Goal: Communication & Community: Answer question/provide support

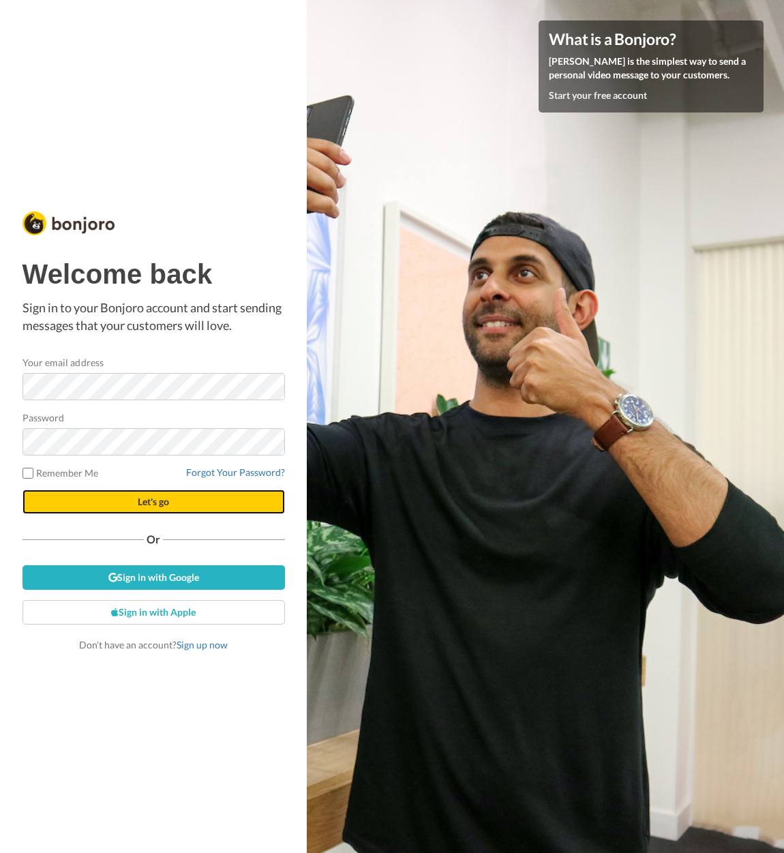
click at [143, 496] on span "Let's go" at bounding box center [153, 502] width 31 height 12
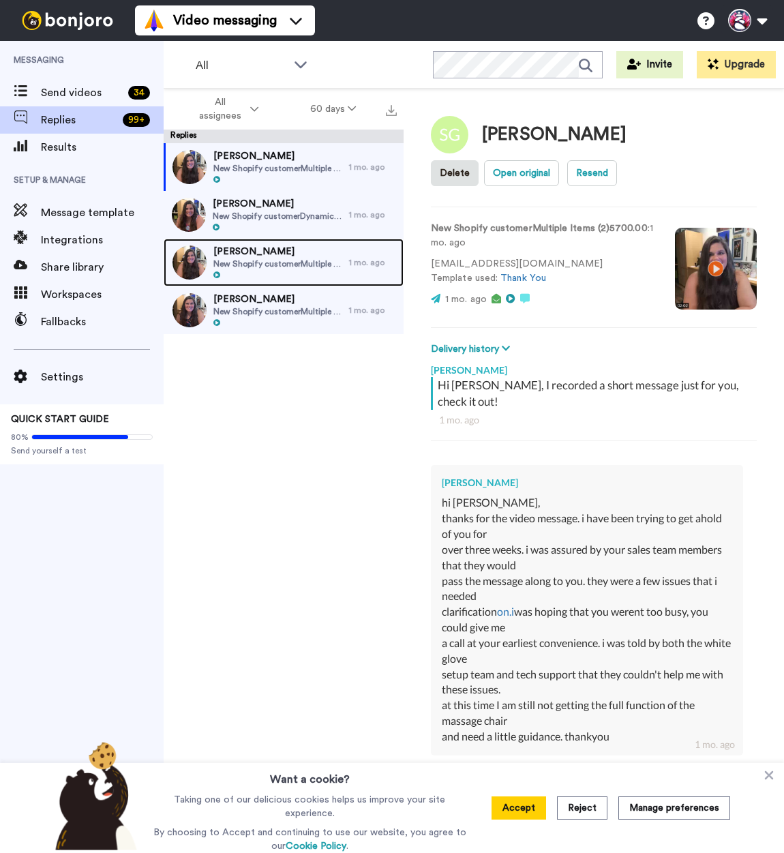
click at [264, 254] on span "Rayni Lambert" at bounding box center [278, 252] width 129 height 14
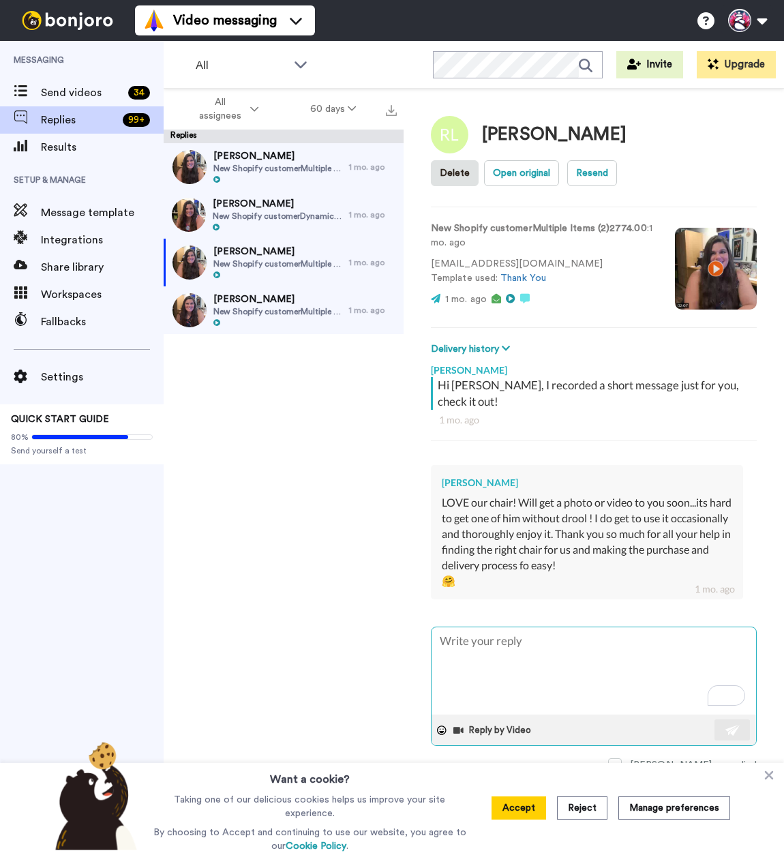
click at [461, 632] on textarea "To enrich screen reader interactions, please activate Accessibility in Grammarl…" at bounding box center [594, 671] width 325 height 87
type textarea "x"
type textarea "A"
type textarea "x"
type textarea "Aw"
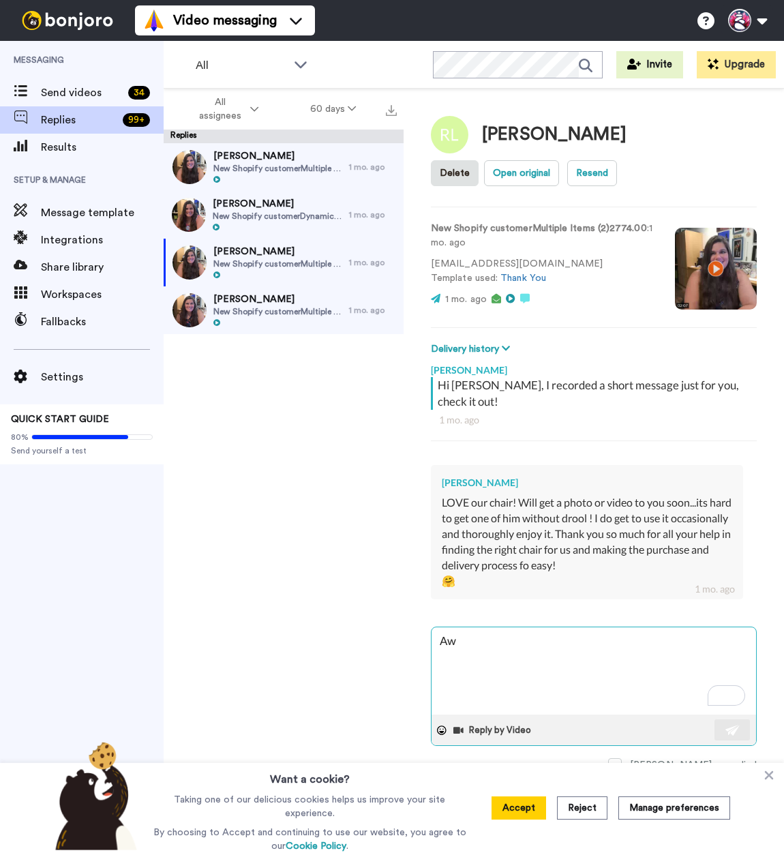
type textarea "x"
type textarea "Awe"
type textarea "x"
type textarea "Awe."
type textarea "x"
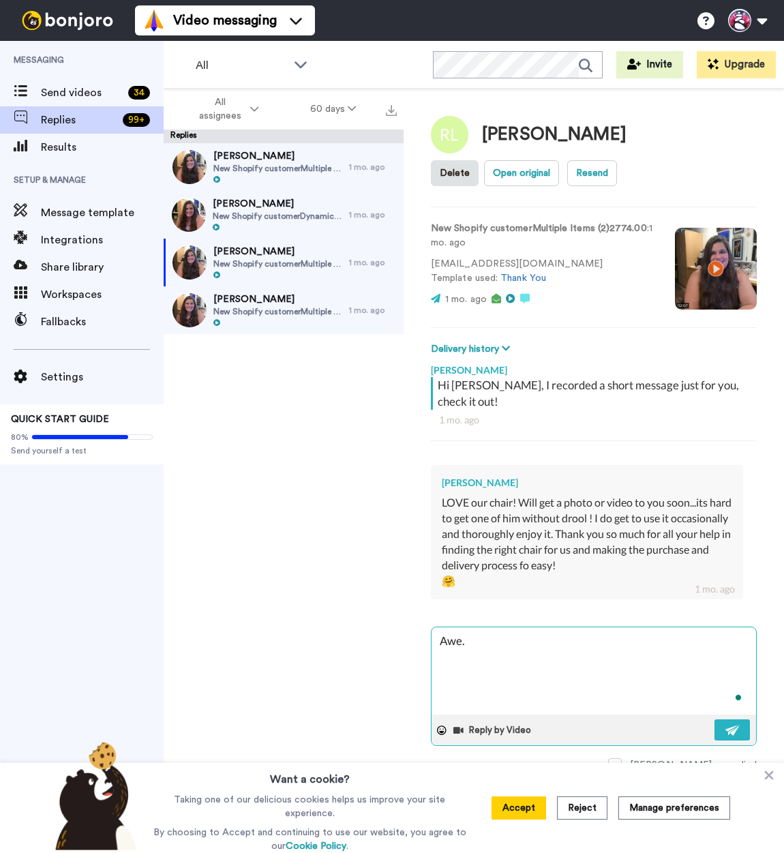
type textarea "Awe.."
type textarea "x"
type textarea "Awe.."
type textarea "x"
type textarea "Awe.. t"
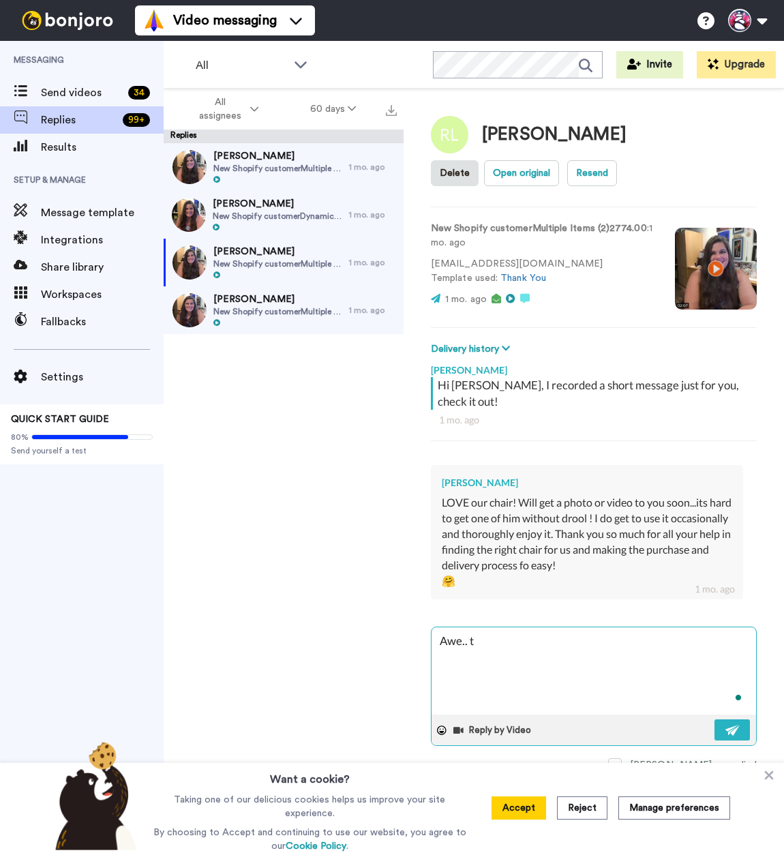
type textarea "x"
type textarea "Awe.. th"
type textarea "x"
type textarea "Awe.. thi"
type textarea "x"
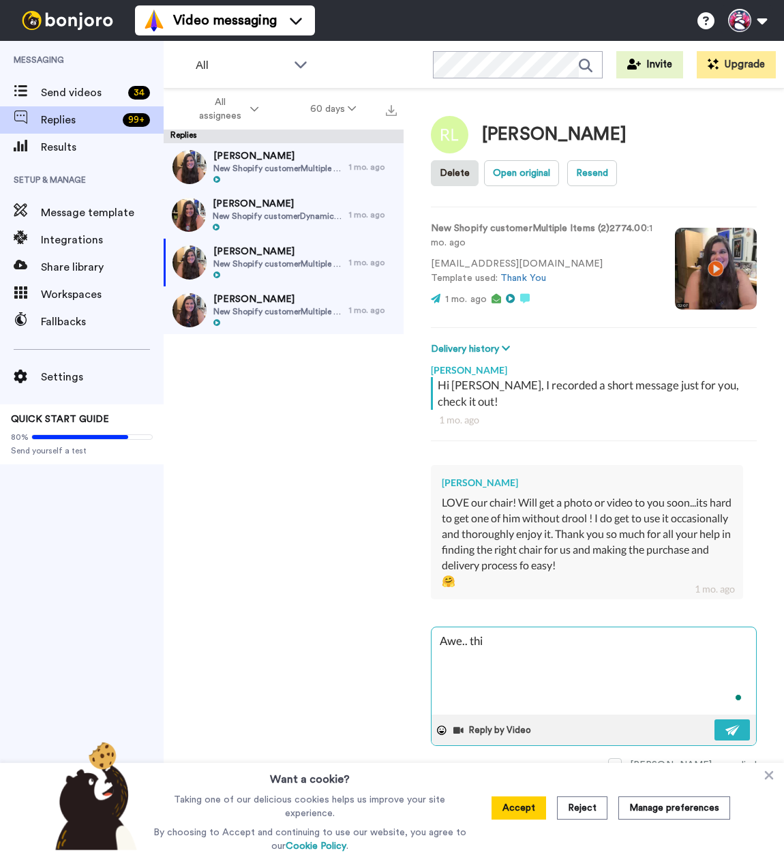
type textarea "Awe.. this"
type textarea "x"
type textarea "Awe.. this"
type textarea "x"
type textarea "Awe.. this o"
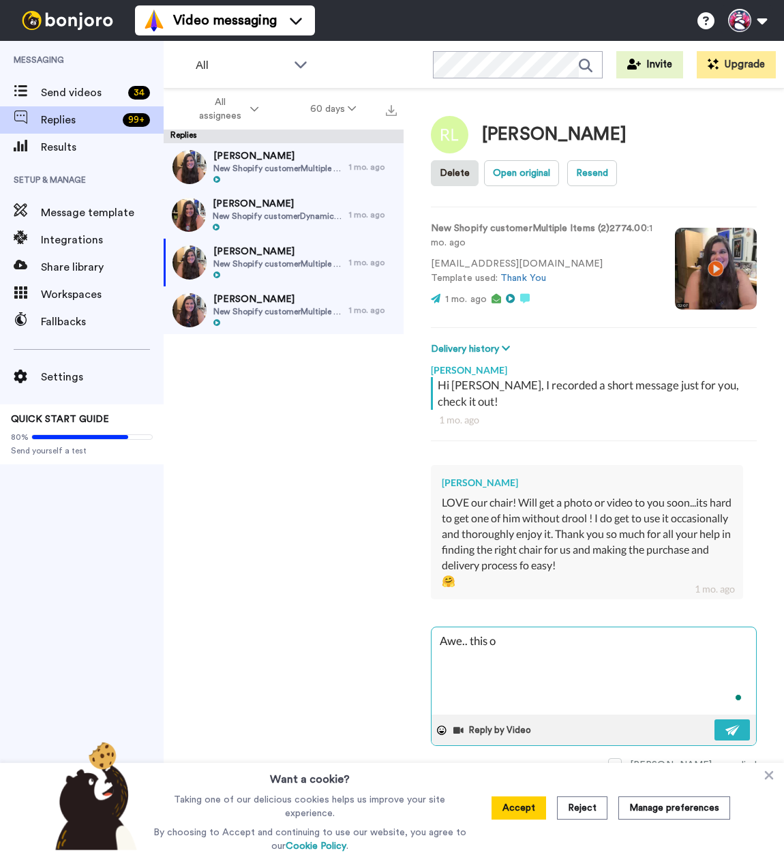
type textarea "x"
type textarea "Awe.. this on"
type textarea "x"
type textarea "Awe.. this one"
type textarea "x"
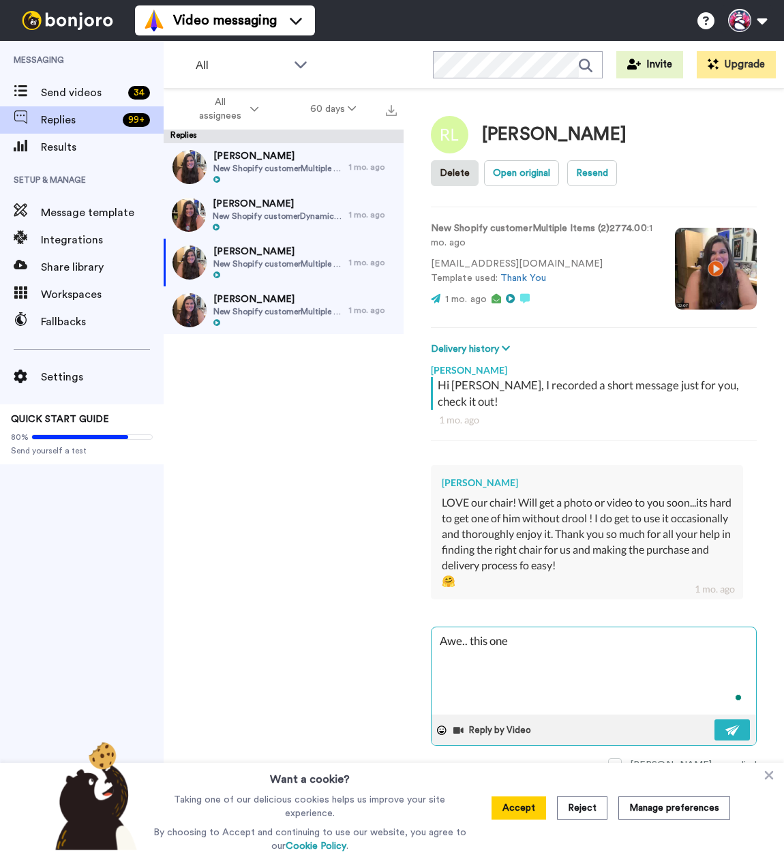
type textarea "Awe.. this one"
type textarea "x"
type textarea "Awe.. this one m"
type textarea "x"
type textarea "Awe.. this one ma"
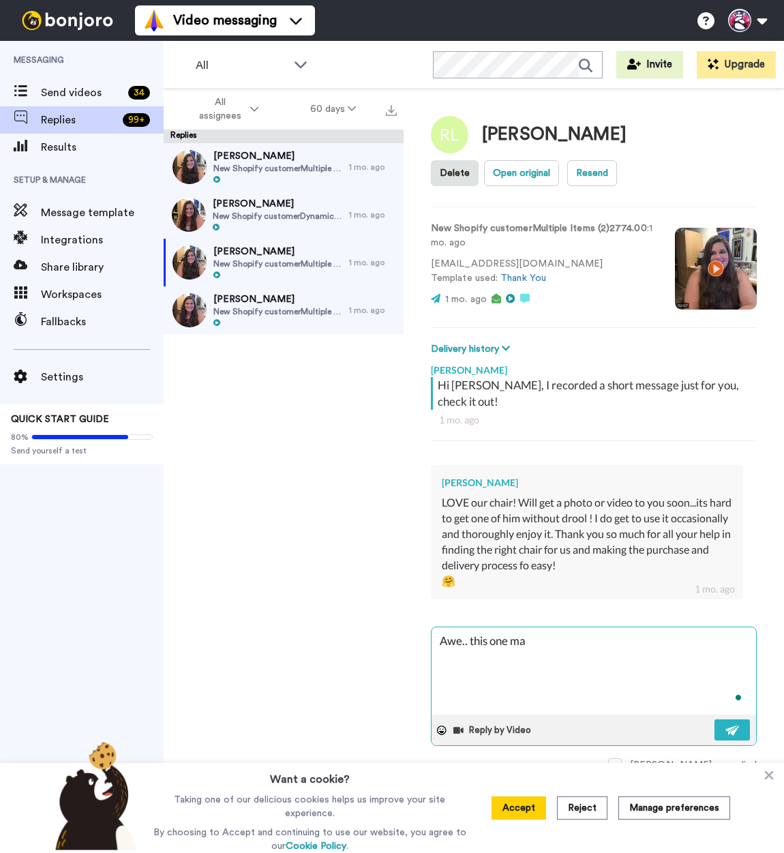
type textarea "x"
type textarea "Awe.. this one mak"
type textarea "x"
type textarea "Awe.. this one make"
type textarea "x"
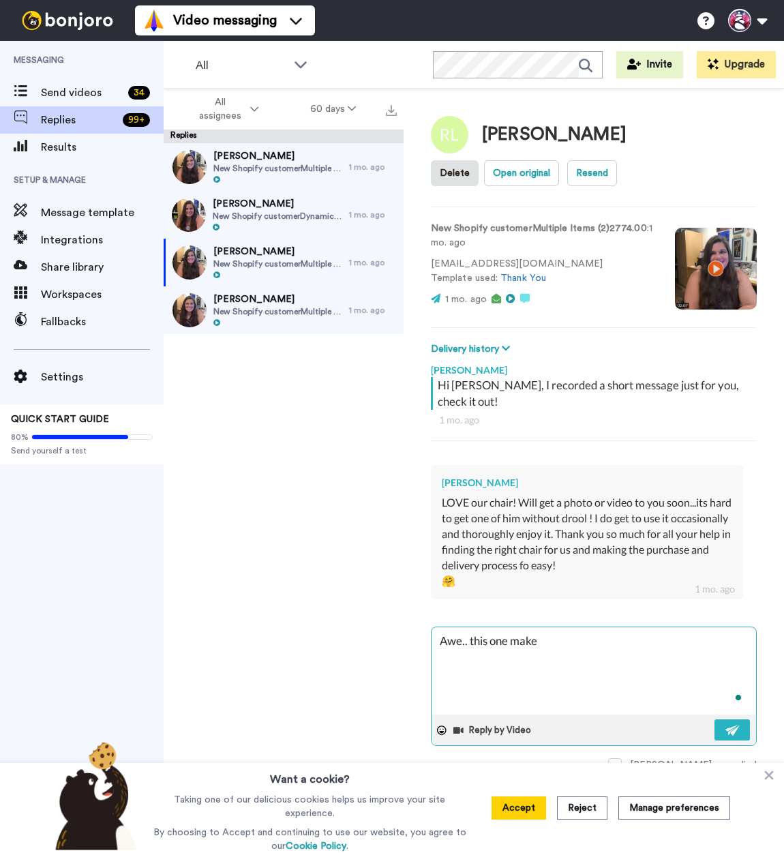
type textarea "Awe.. this one makes"
type textarea "x"
type textarea "Awe.. this one makes"
type textarea "x"
type textarea "Awe.. this one makes m"
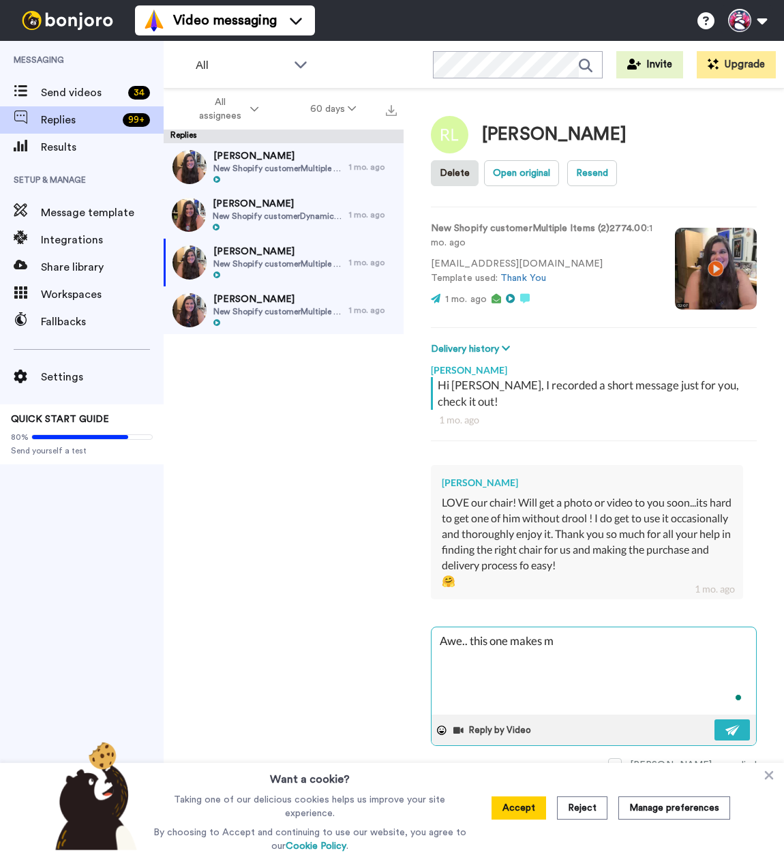
type textarea "x"
type textarea "Awe.. this one makes me"
type textarea "x"
type textarea "Awe.. this one makes me"
type textarea "x"
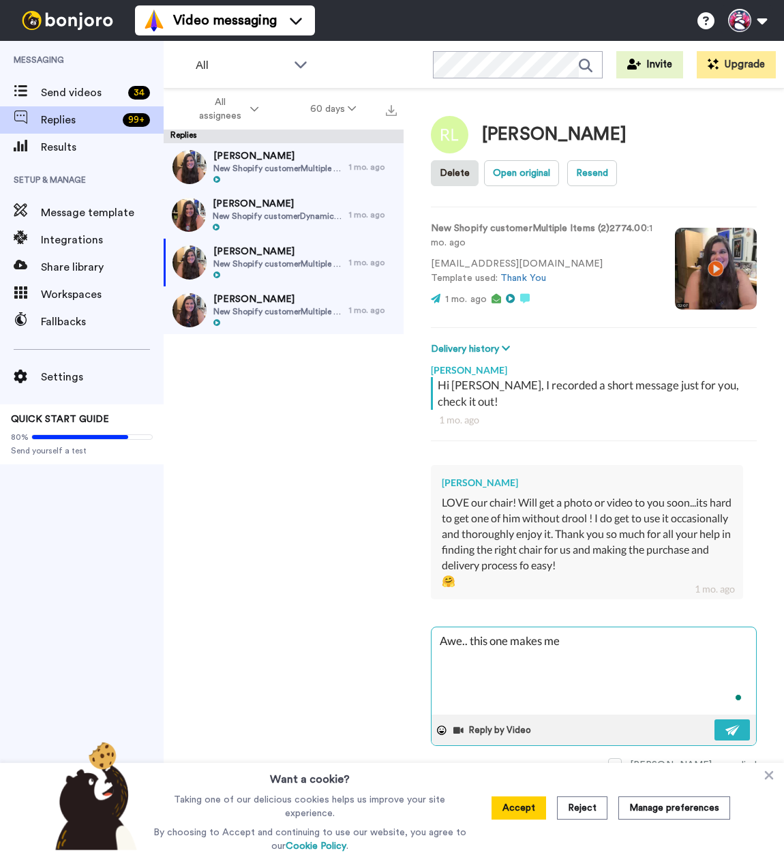
type textarea "Awe.. this one makes me s"
type textarea "x"
type textarea "Awe.. this one makes me so"
type textarea "x"
type textarea "Awe.. this one makes me so"
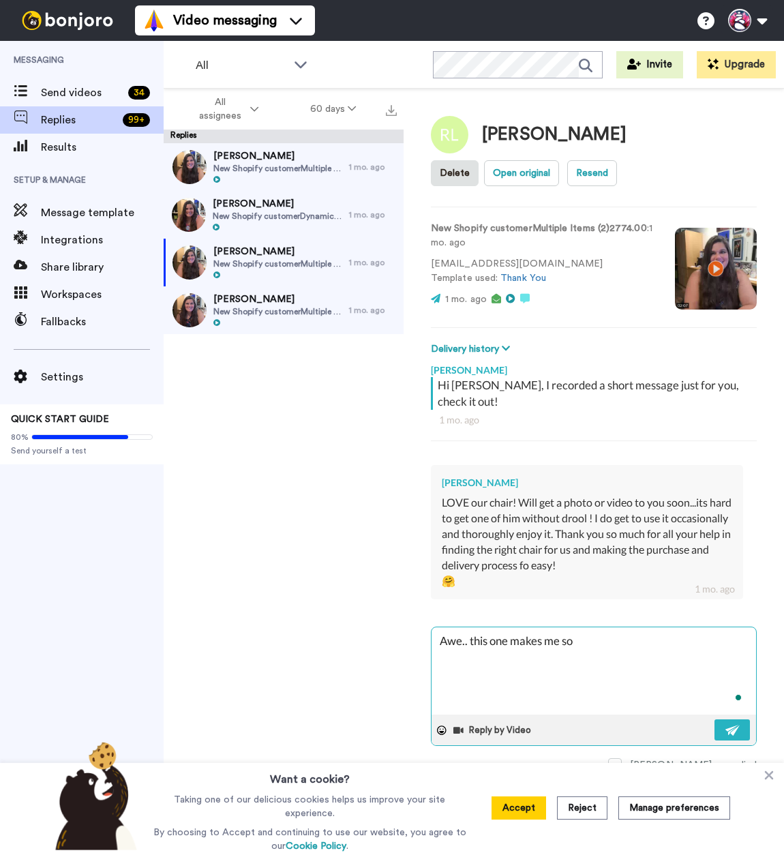
type textarea "x"
type textarea "Awe.. this one makes me so h"
type textarea "x"
type textarea "Awe.. this one makes me so ha"
type textarea "x"
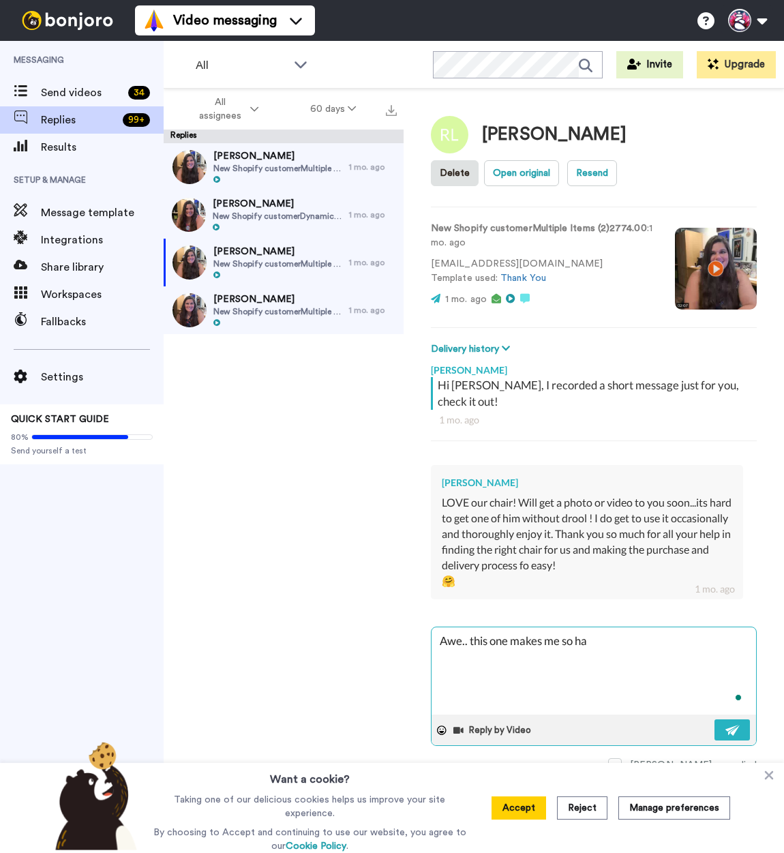
type textarea "Awe.. this one makes me so hap"
type textarea "x"
type textarea "Awe.. this one makes me so happ"
type textarea "x"
type textarea "Awe.. this one makes me so happy"
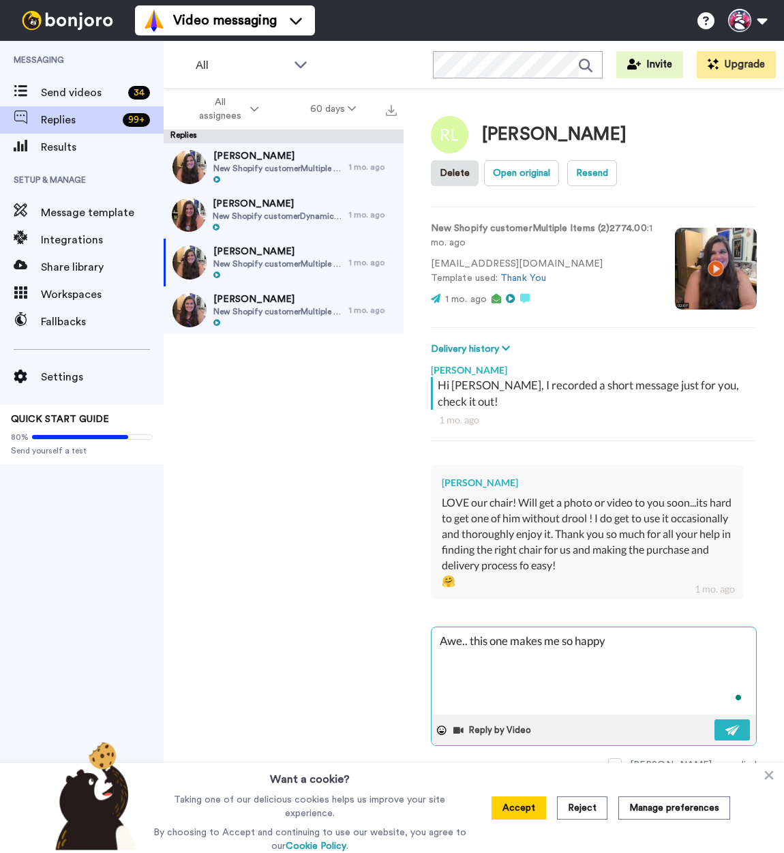
type textarea "x"
type textarea "Awe.. this one makes me so happy"
type textarea "x"
type textarea "Awe.. this one makes me so happy t"
type textarea "x"
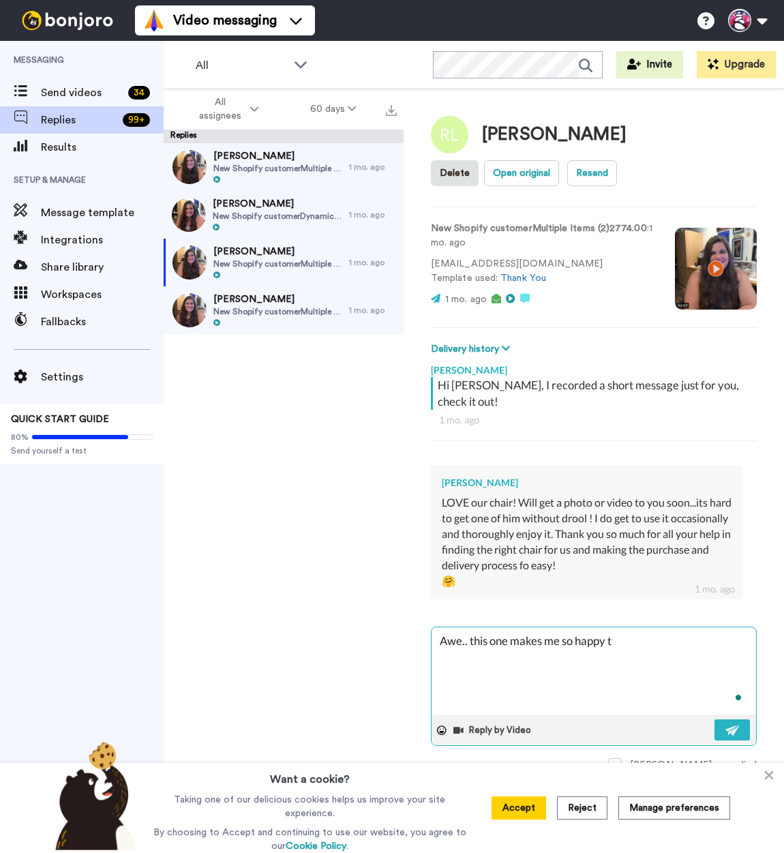
type textarea "Awe.. this one makes me so happy to"
type textarea "x"
type textarea "Awe.. this one makes me so happy to"
type textarea "x"
type textarea "Awe.. this one makes me so happy to h"
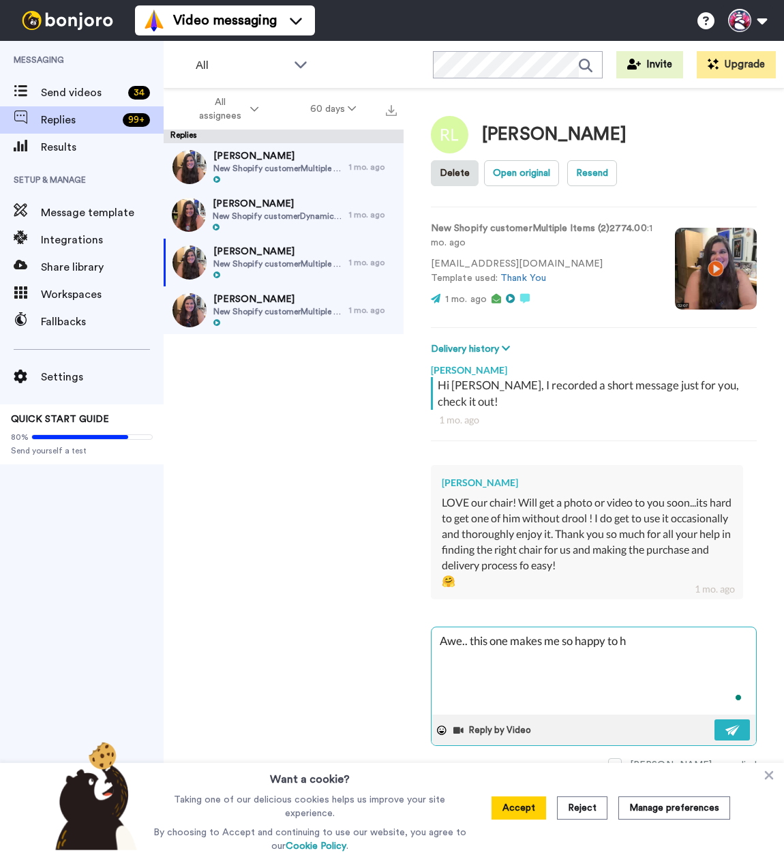
type textarea "x"
type textarea "Awe.. this one makes me so happy to he"
type textarea "x"
type textarea "Awe.. this one makes me so happy to hea"
type textarea "x"
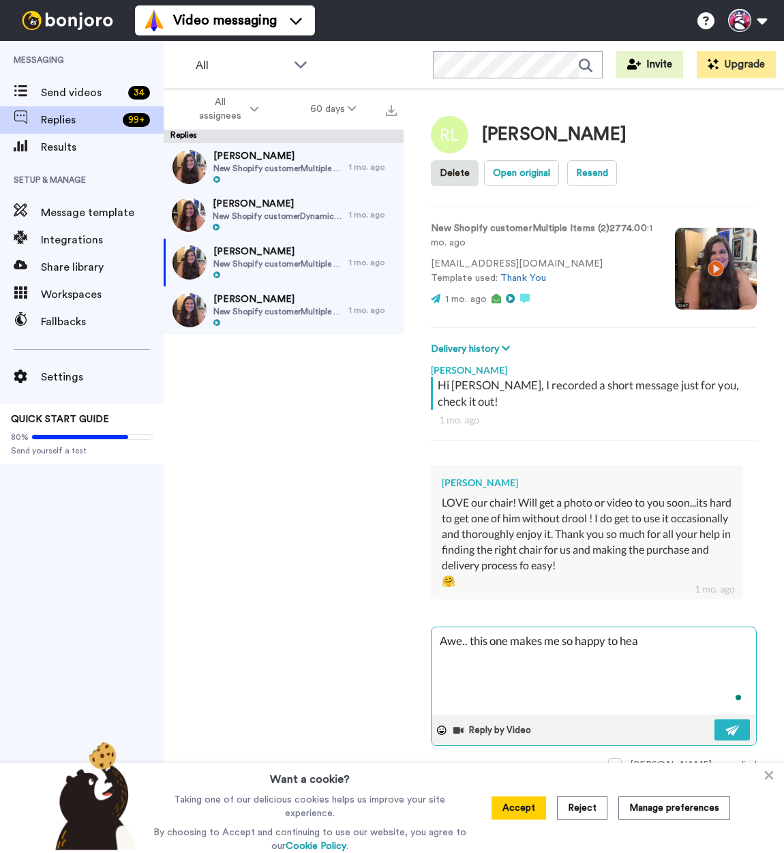
type textarea "Awe.. this one makes me so happy to hear"
type textarea "x"
type textarea "Awe.. this one makes me so happy to hear."
type textarea "x"
type textarea "Awe.. this one makes me so happy to hear."
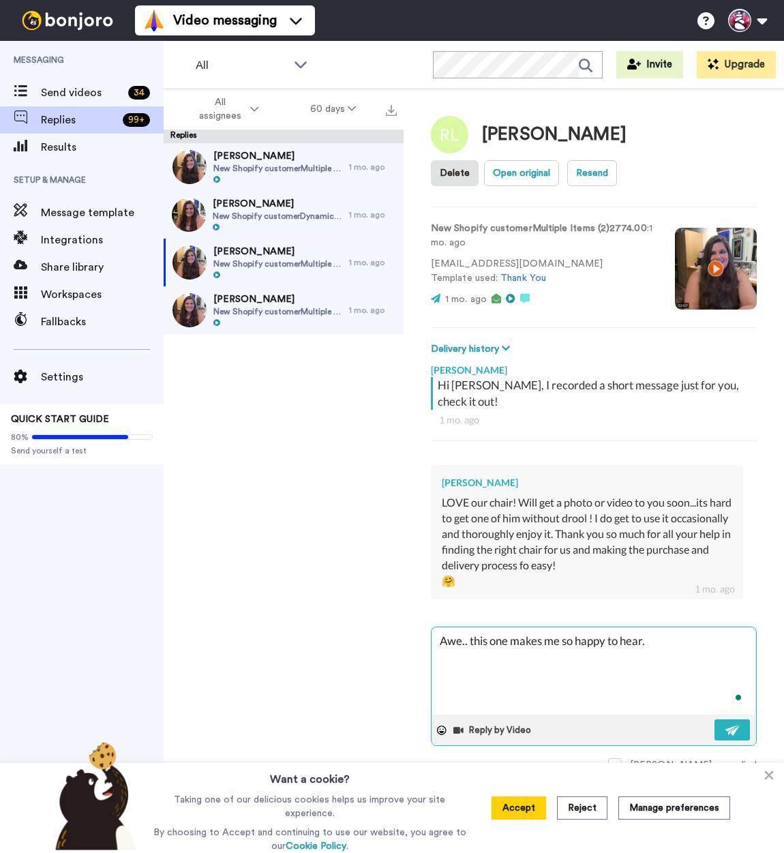
type textarea "x"
type textarea "Awe.. this one makes me so happy to hear."
type textarea "x"
type textarea "Awe.. this one makes me so happy to hear. :"
type textarea "x"
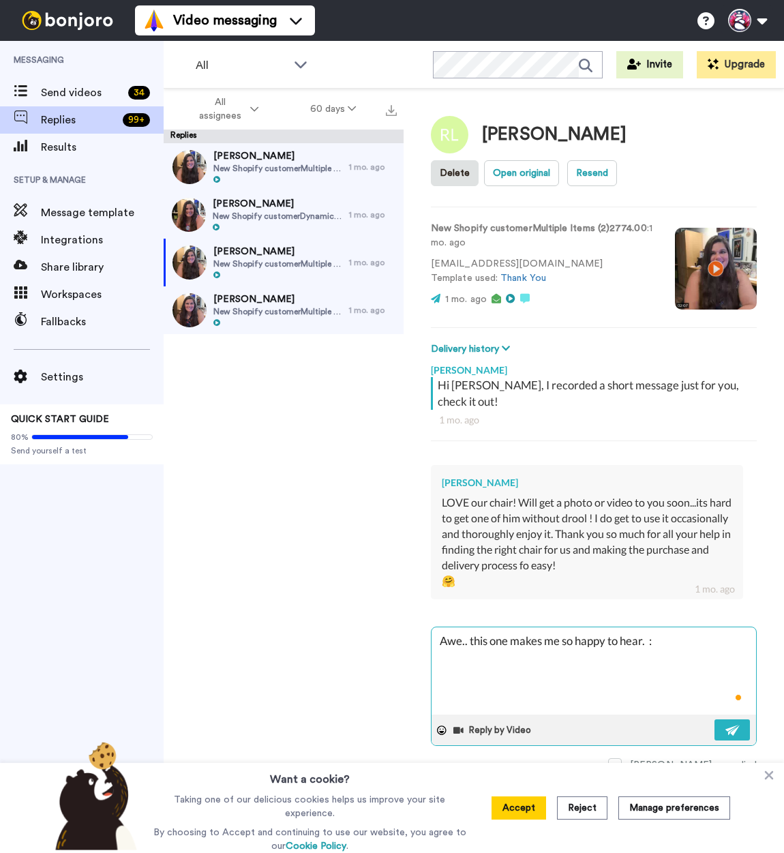
type textarea "Awe.. this one makes me so happy to hear. :)"
type textarea "x"
type textarea "Awe.. this one makes me so happy to hear. :)"
type textarea "x"
type textarea "Awe.. this one makes me so happy to hear. :) I"
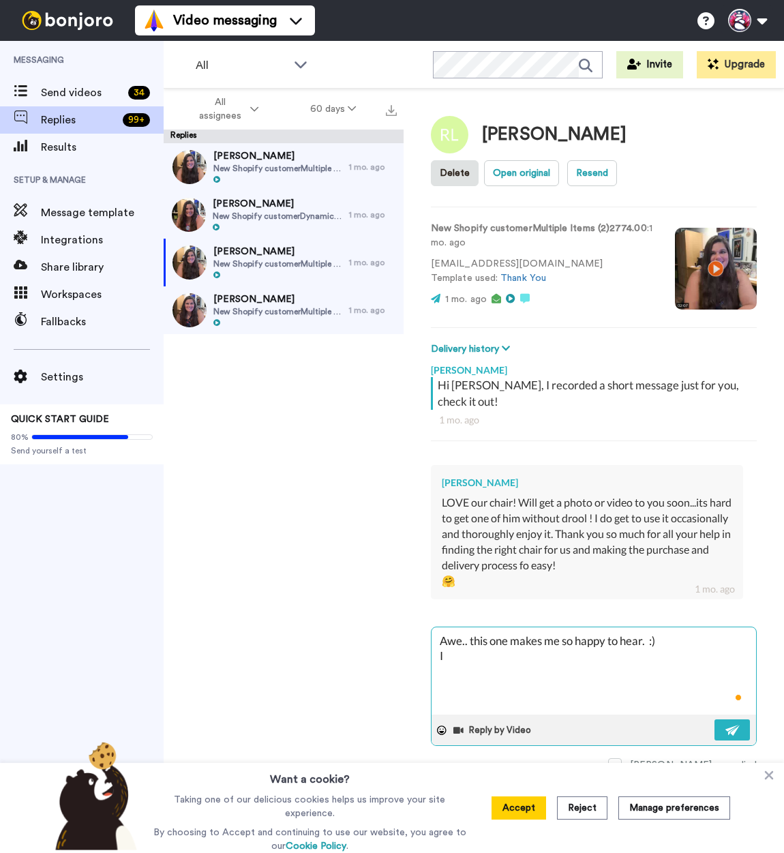
type textarea "x"
type textarea "Awe.. this one makes me so happy to hear. :)"
type textarea "x"
type textarea "Awe.. this one makes me so happy to hear. :) p"
type textarea "x"
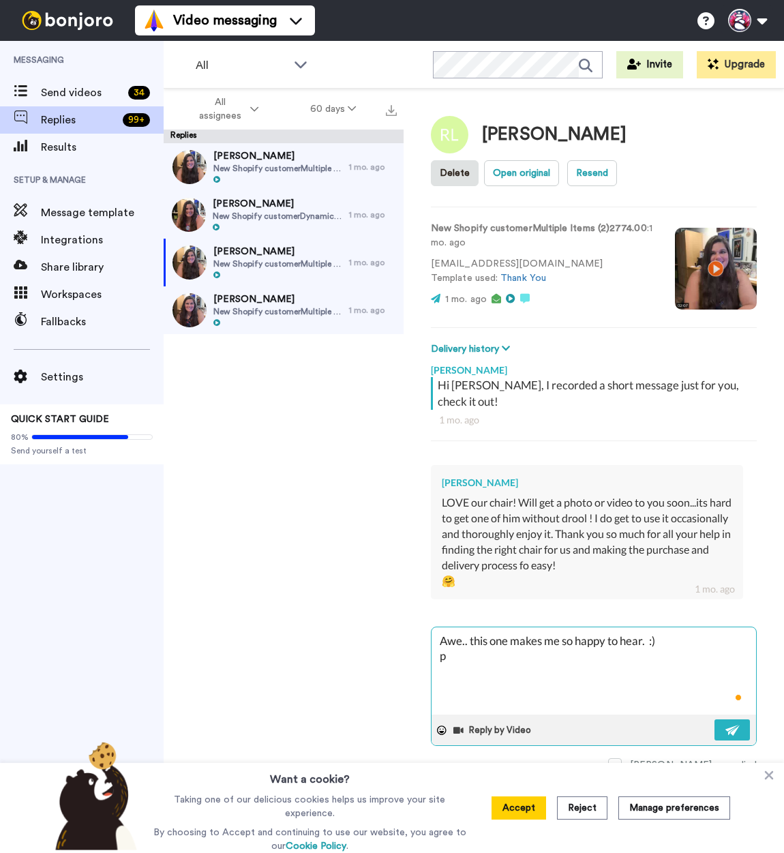
type textarea "Awe.. this one makes me so happy to hear. :)"
type textarea "x"
type textarea "Awe.. this one makes me so happy to hear. :) P"
type textarea "x"
type textarea "Awe.. this one makes me so happy to hear. :) Pl"
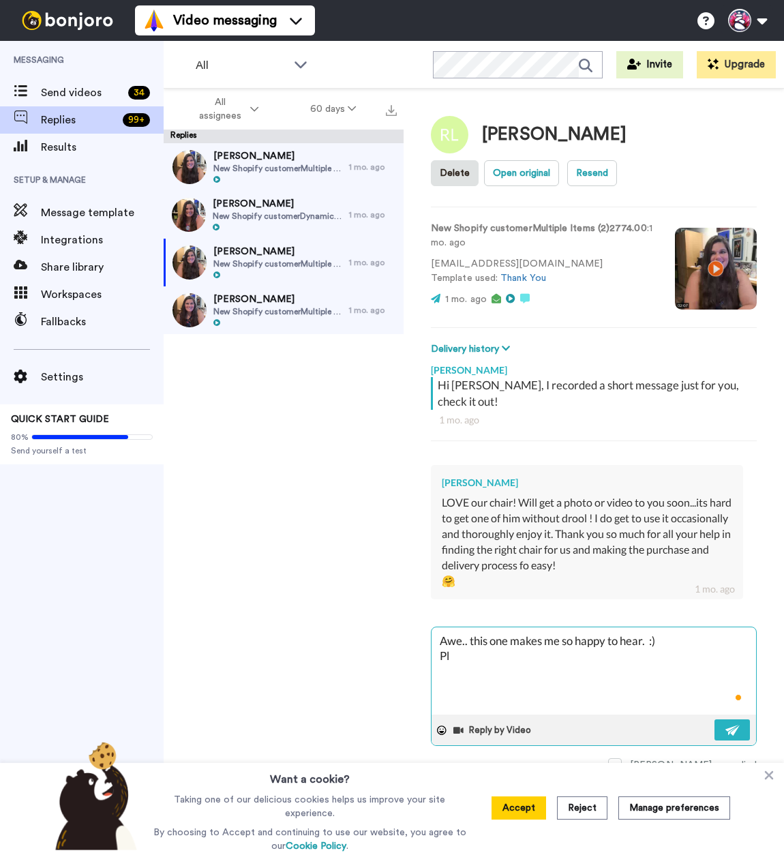
type textarea "x"
type textarea "Awe.. this one makes me so happy to hear. :) Pla"
type textarea "x"
type textarea "Awe.. this one makes me so happy to hear. :) Plas"
type textarea "x"
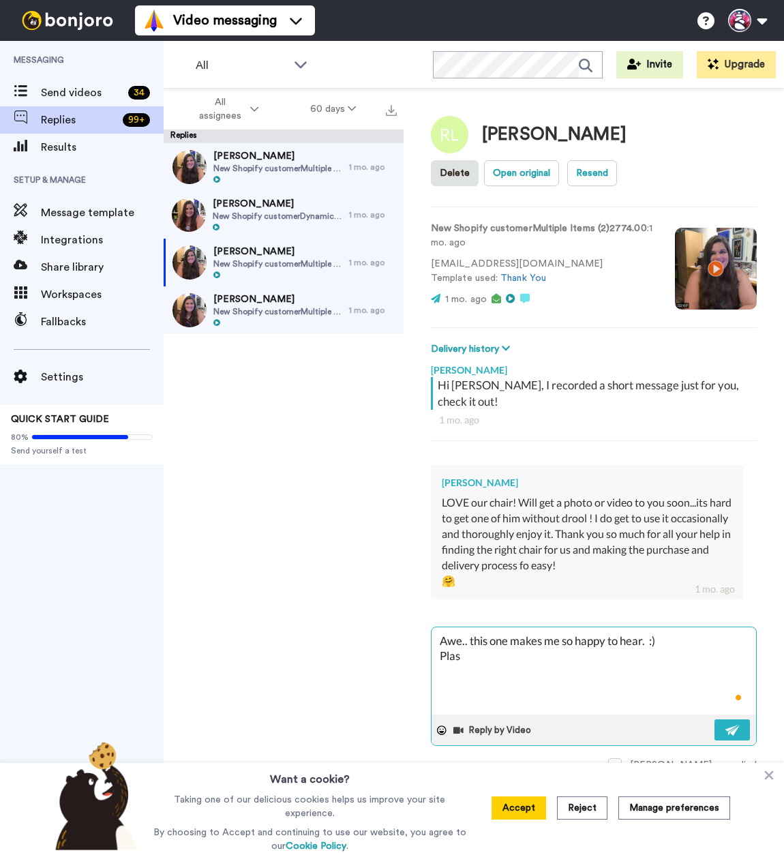
type textarea "Awe.. this one makes me so happy to hear. :) Plase"
type textarea "x"
type textarea "Awe.. this one makes me so happy to hear. :) Plase"
type textarea "x"
type textarea "Awe.. this one makes me so happy to hear. :) Plase"
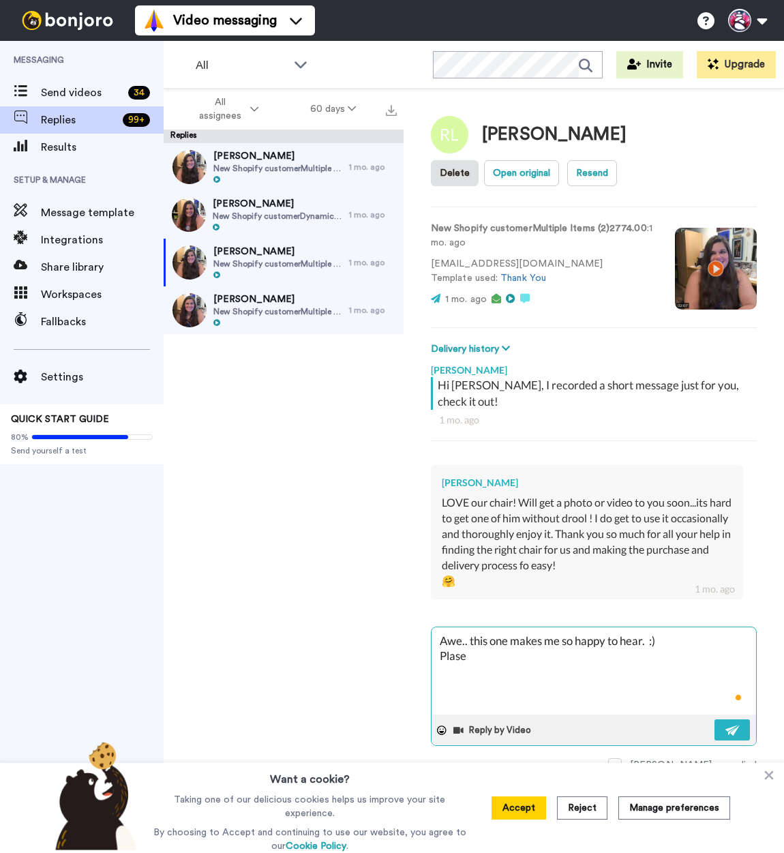
type textarea "x"
type textarea "Awe.. this one makes me so happy to hear. :) Plas"
type textarea "x"
type textarea "Awe.. this one makes me so happy to hear. :) Pla"
type textarea "x"
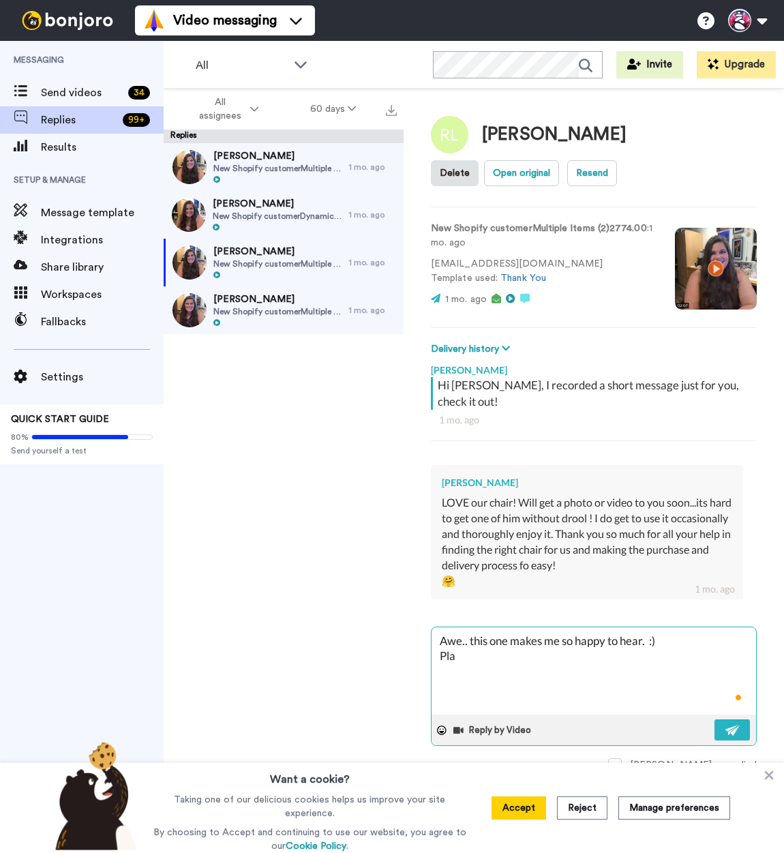
type textarea "Awe.. this one makes me so happy to hear. :) Pl"
type textarea "x"
type textarea "Awe.. this one makes me so happy to hear. :) Ple"
type textarea "x"
type textarea "Awe.. this one makes me so happy to hear. :) Plea"
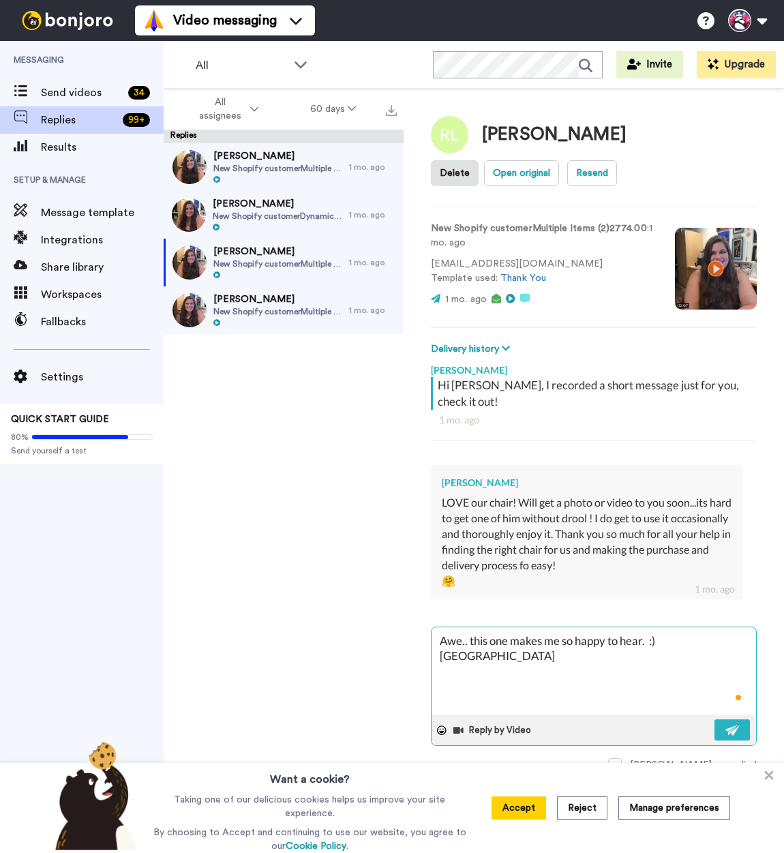
type textarea "x"
type textarea "Awe.. this one makes me so happy to hear. :) Pleas"
type textarea "x"
type textarea "Awe.. this one makes me so happy to hear. :) Please"
type textarea "x"
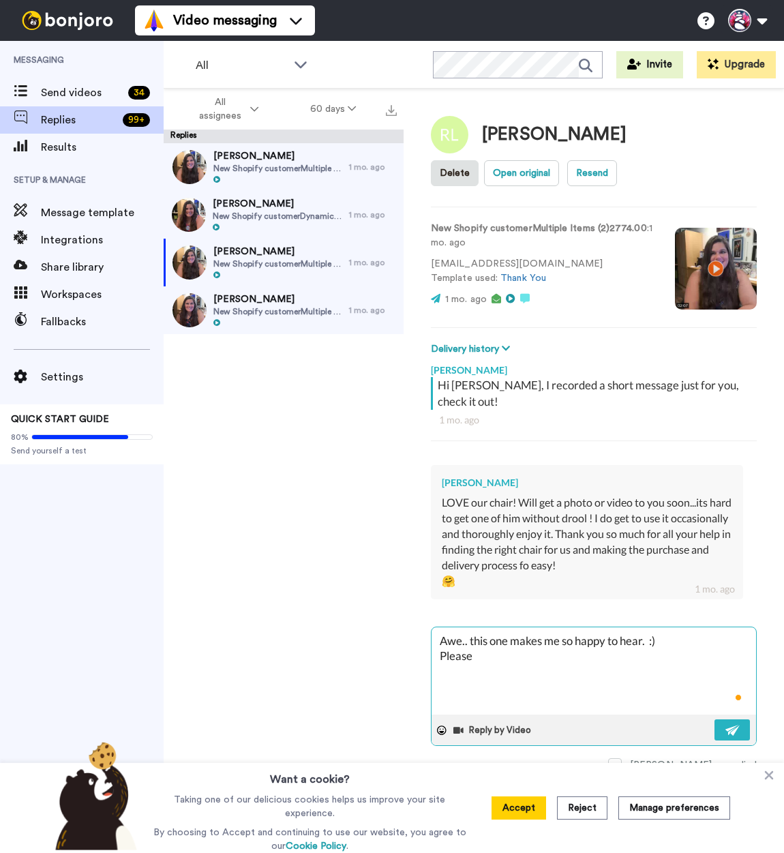
type textarea "Awe.. this one makes me so happy to hear. :) Please"
type textarea "x"
type textarea "Awe.. this one makes me so happy to hear. :) Please d"
type textarea "x"
type textarea "Awe.. this one makes me so happy to hear. :) Please don"
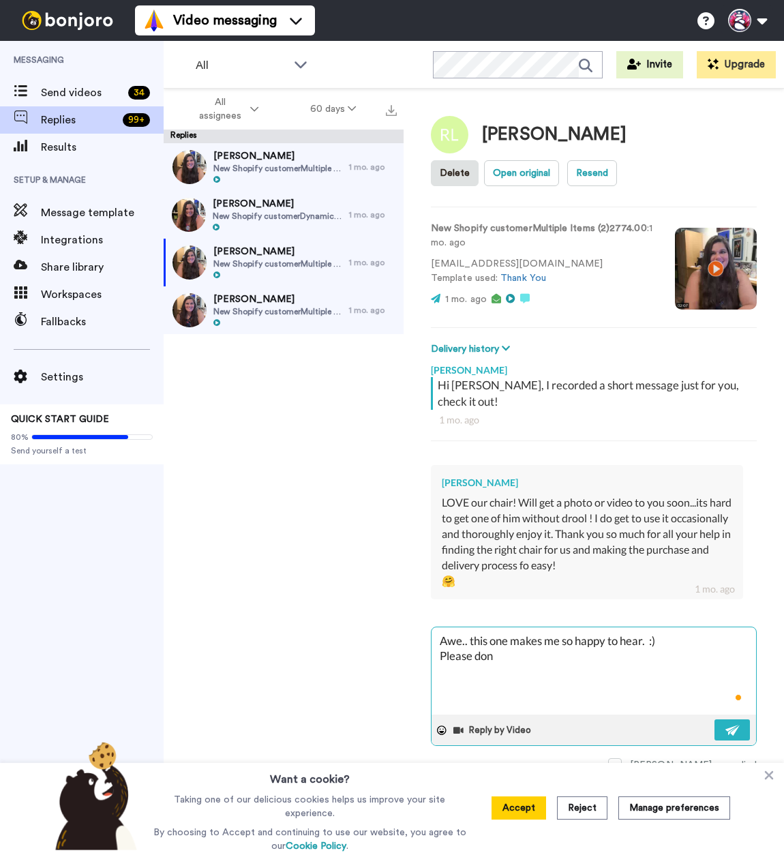
type textarea "x"
type textarea "Awe.. this one makes me so happy to hear. :) Please don'"
type textarea "x"
type textarea "Awe.. this one makes me so happy to hear. :) Please don't"
type textarea "x"
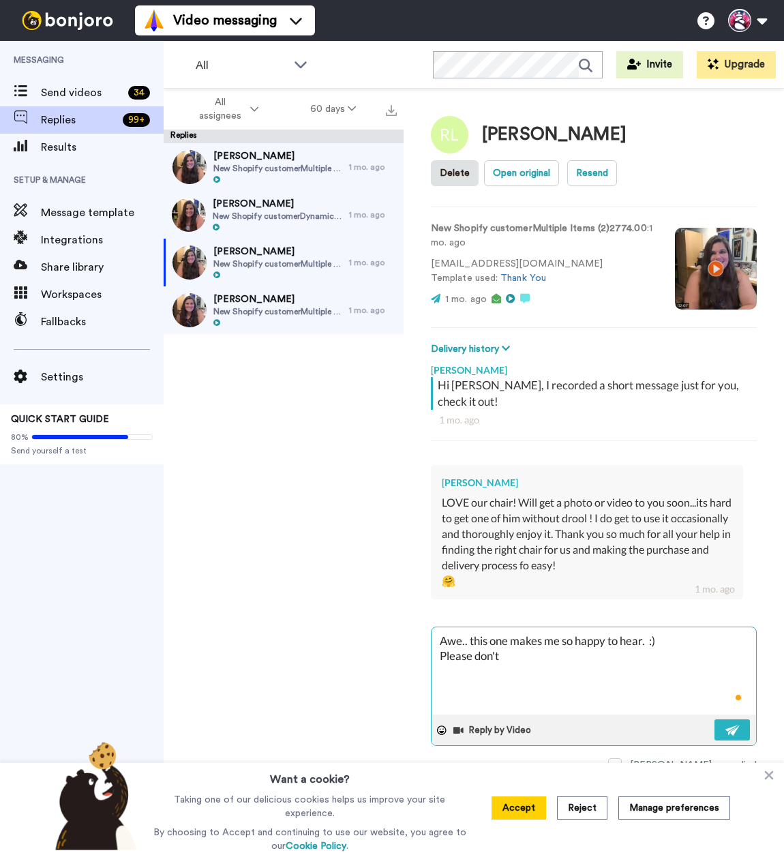
type textarea "Awe.. this one makes me so happy to hear. :) Please don't h"
type textarea "x"
type textarea "Awe.. this one makes me so happy to hear. :) Please don't he"
type textarea "x"
type textarea "Awe.. this one makes me so happy to hear. :) Please don't hes"
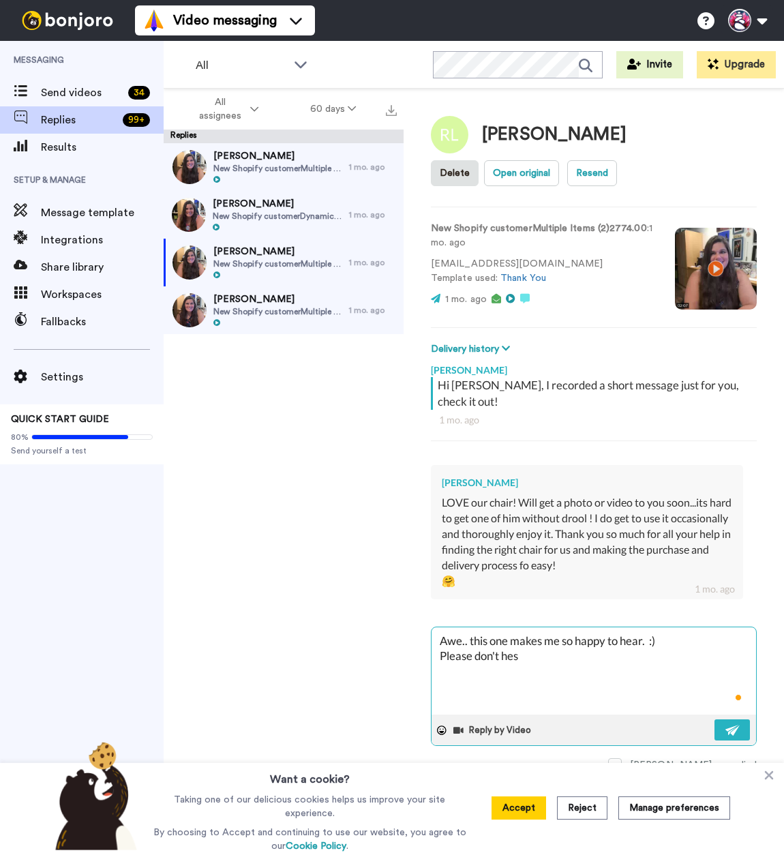
type textarea "x"
type textarea "Awe.. this one makes me so happy to hear. :) Please don't hesit"
type textarea "x"
type textarea "Awe.. this one makes me so happy to hear. :) Please don't hesita"
type textarea "x"
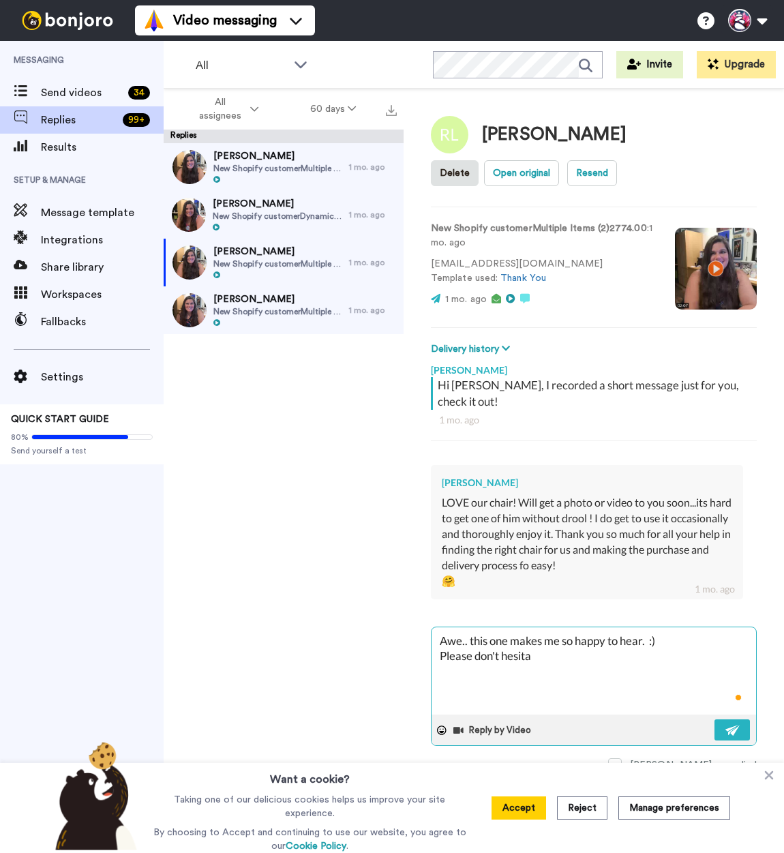
type textarea "Awe.. this one makes me so happy to hear. :) Please don't hesitat"
type textarea "x"
type textarea "Awe.. this one makes me so happy to hear. :) Please don't hesitate"
type textarea "x"
type textarea "Awe.. this one makes me so happy to hear. :) Please don't hesitate t"
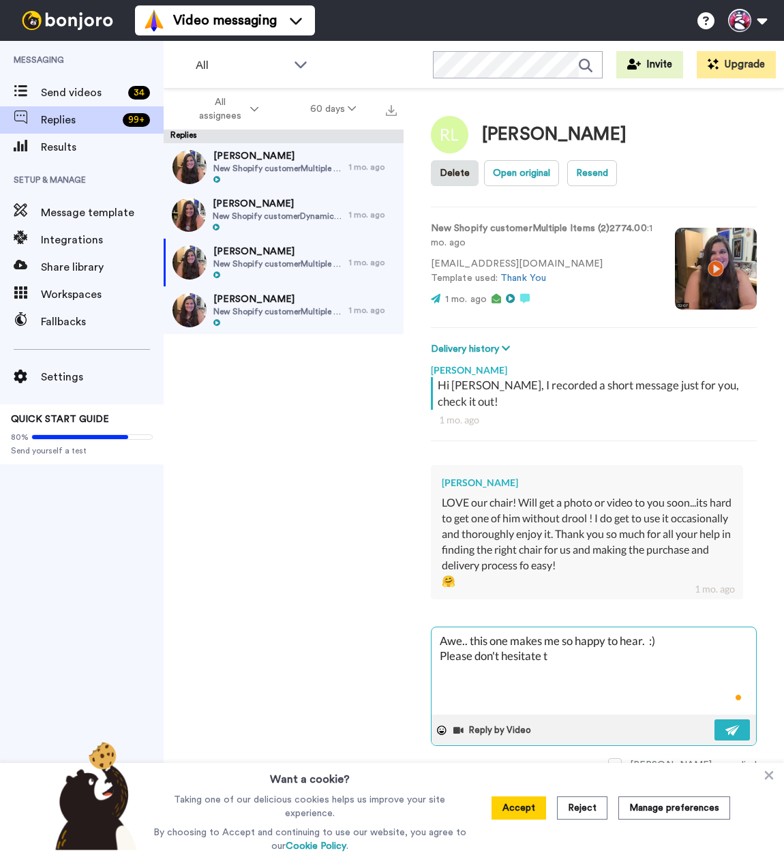
type textarea "x"
type textarea "Awe.. this one makes me so happy to hear. :) Please don't hesitate to"
type textarea "x"
type textarea "Awe.. this one makes me so happy to hear. :) Please don't hesitate to"
type textarea "x"
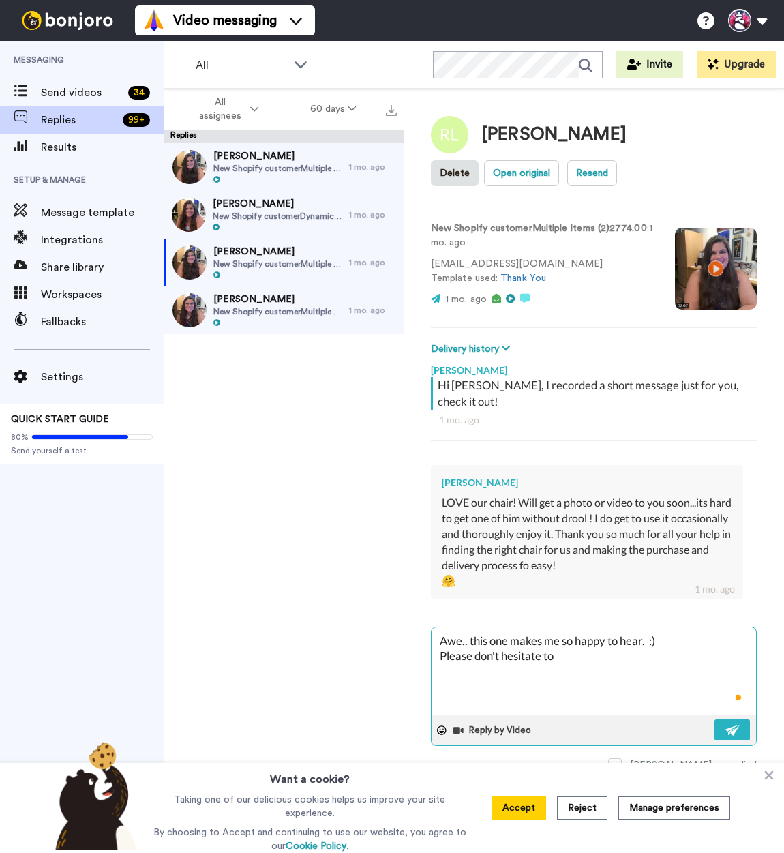
type textarea "Awe.. this one makes me so happy to hear. :) Please don't hesitate to l"
type textarea "x"
type textarea "Awe.. this one makes me so happy to hear. :) Please don't hesitate to le"
type textarea "x"
type textarea "Awe.. this one makes me so happy to hear. :) Please don't hesitate to let"
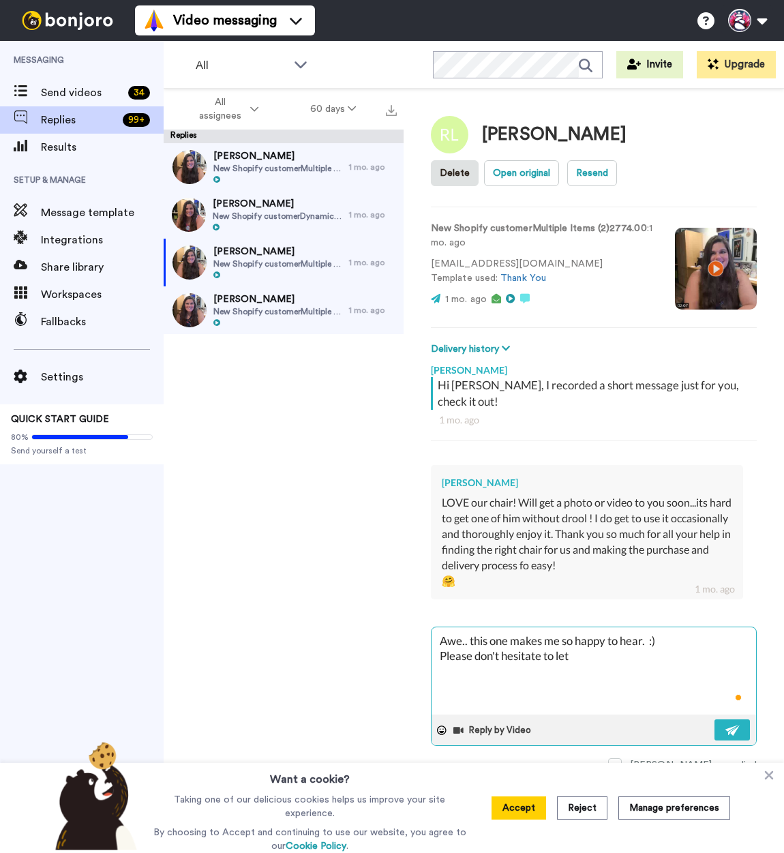
type textarea "x"
type textarea "Awe.. this one makes me so happy to hear. :) Please don't hesitate to let"
type textarea "x"
type textarea "Awe.. this one makes me so happy to hear. :) Please don't hesitate to let m"
type textarea "x"
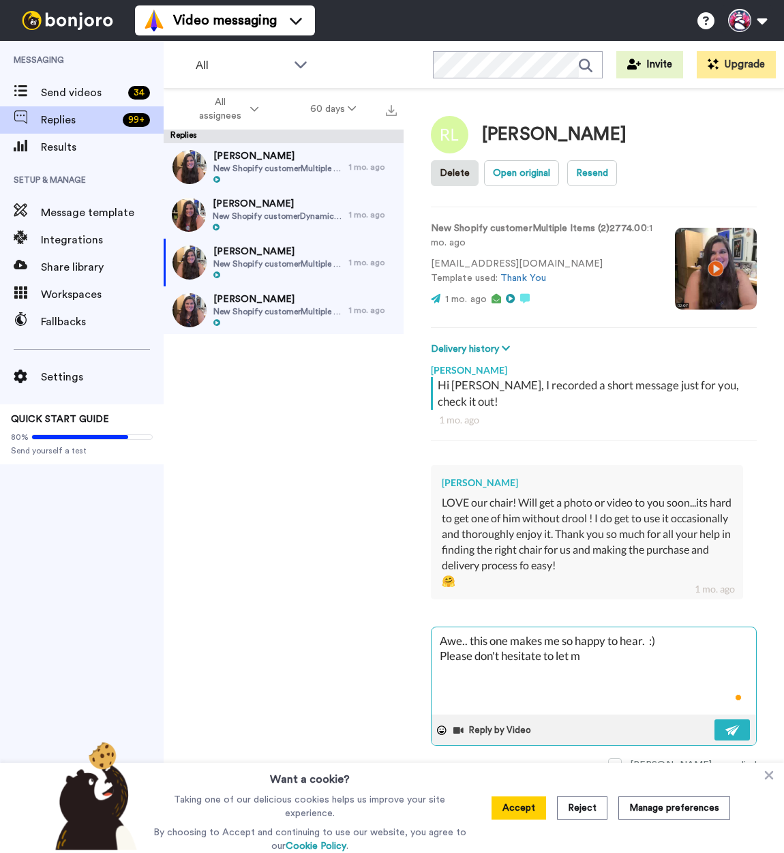
type textarea "Awe.. this one makes me so happy to hear. :) Please don't hesitate to let me"
type textarea "x"
type textarea "Awe.. this one makes me so happy to hear. :) Please don't hesitate to let me"
type textarea "x"
type textarea "Awe.. this one makes me so happy to hear. :) Please don't hesitate to let me k"
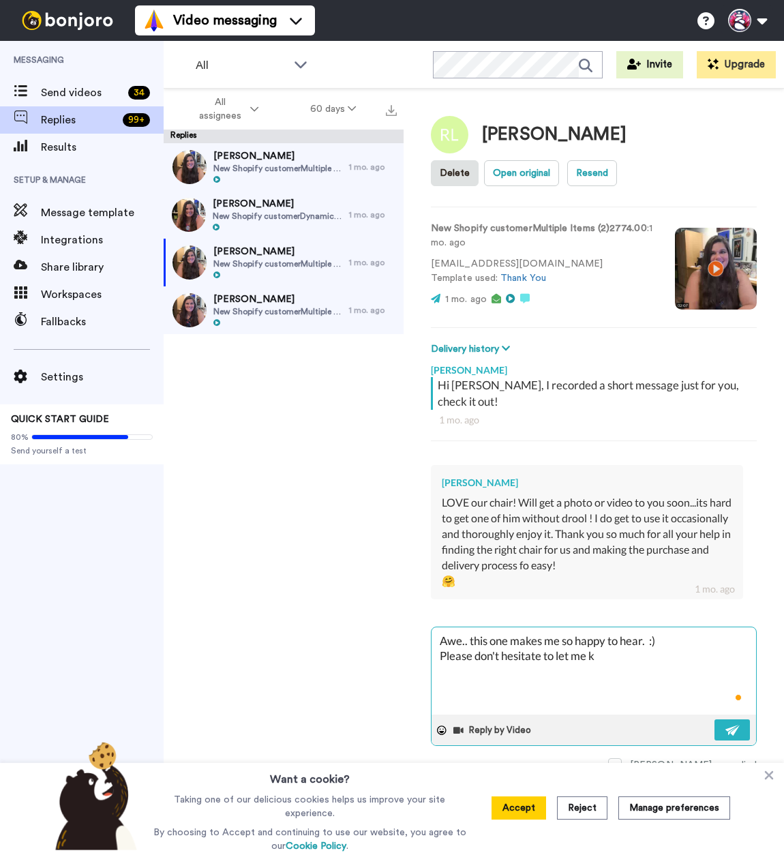
type textarea "x"
type textarea "Awe.. this one makes me so happy to hear. :) Please don't hesitate to let me kn"
type textarea "x"
type textarea "Awe.. this one makes me so happy to hear. :) Please don't hesitate to let me kno"
type textarea "x"
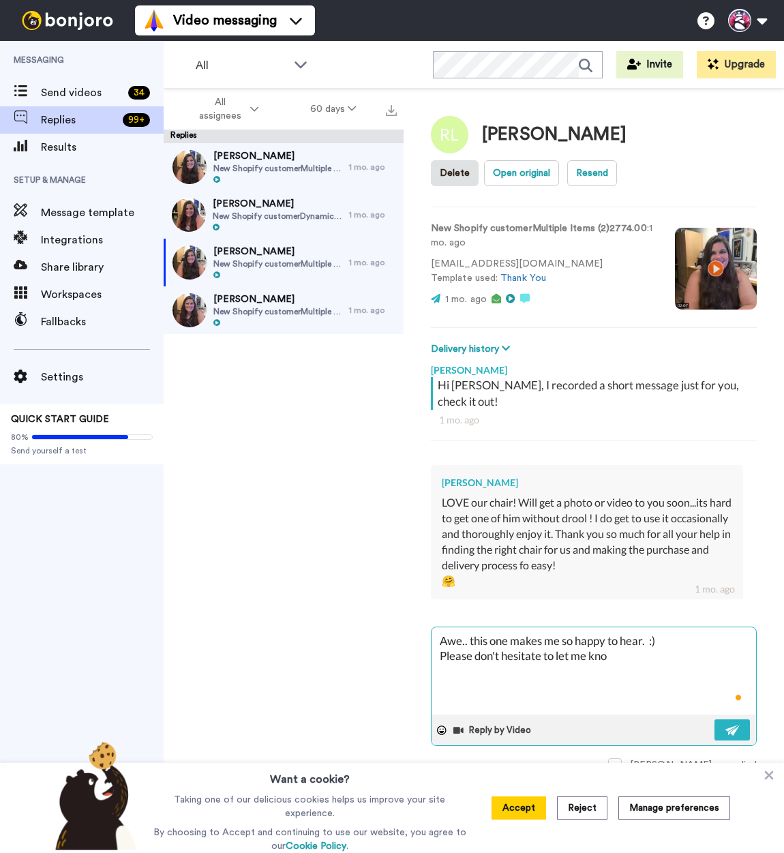
type textarea "Awe.. this one makes me so happy to hear. :) Please don't hesitate to let me kn…"
type textarea "x"
type textarea "Awe.. this one makes me so happy to hear. :) Please don't hesitate to let me kn…"
type textarea "x"
type textarea "Awe.. this one makes me so happy to hear. :) Please don't hesitate to let me kn…"
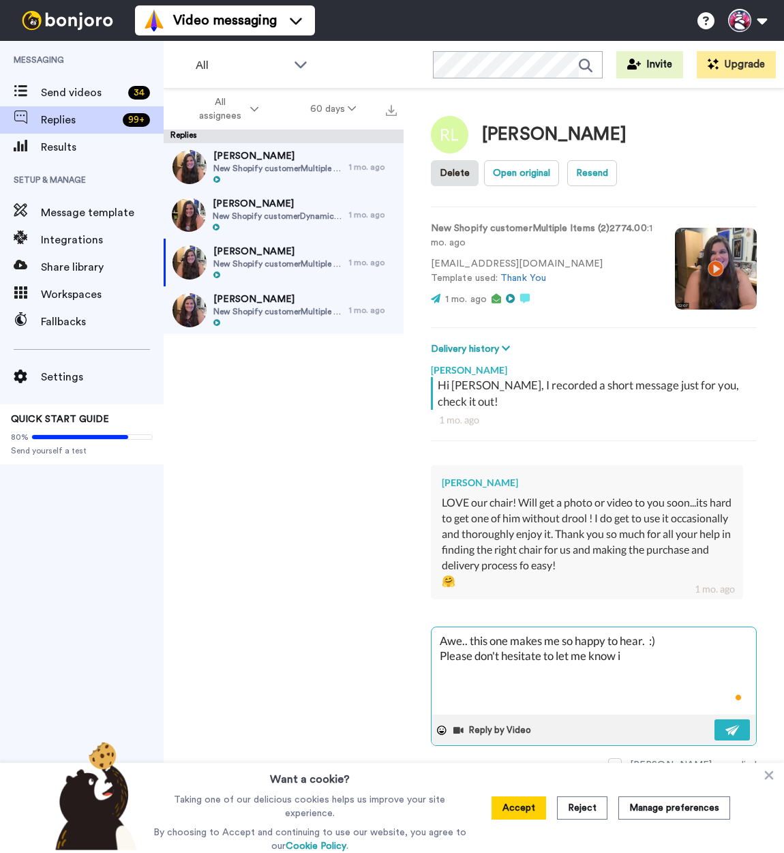
type textarea "x"
type textarea "Awe.. this one makes me so happy to hear. :) Please don't hesitate to let me kn…"
type textarea "x"
type textarea "Awe.. this one makes me so happy to hear. :) Please don't hesitate to let me kn…"
type textarea "x"
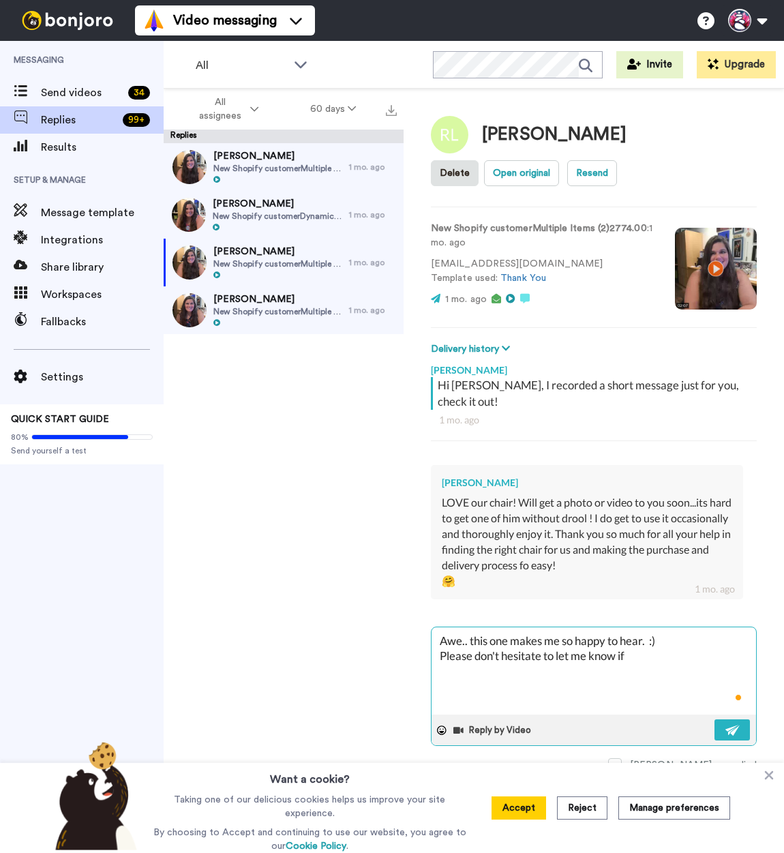
type textarea "Awe.. this one makes me so happy to hear. :) Please don't hesitate to let me kn…"
type textarea "x"
type textarea "Awe.. this one makes me so happy to hear. :) Please don't hesitate to let me kn…"
type textarea "x"
type textarea "Awe.. this one makes me so happy to hear. :) Please don't hesitate to let me kn…"
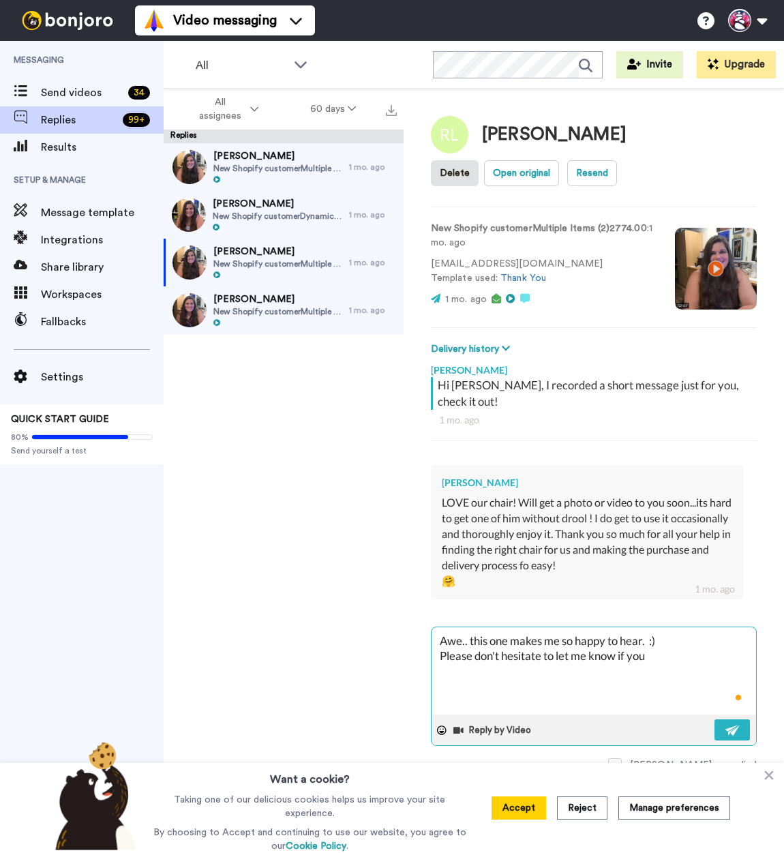
type textarea "x"
type textarea "Awe.. this one makes me so happy to hear. :) Please don't hesitate to let me kn…"
type textarea "x"
type textarea "Awe.. this one makes me so happy to hear. :) Please don't hesitate to let me kn…"
type textarea "x"
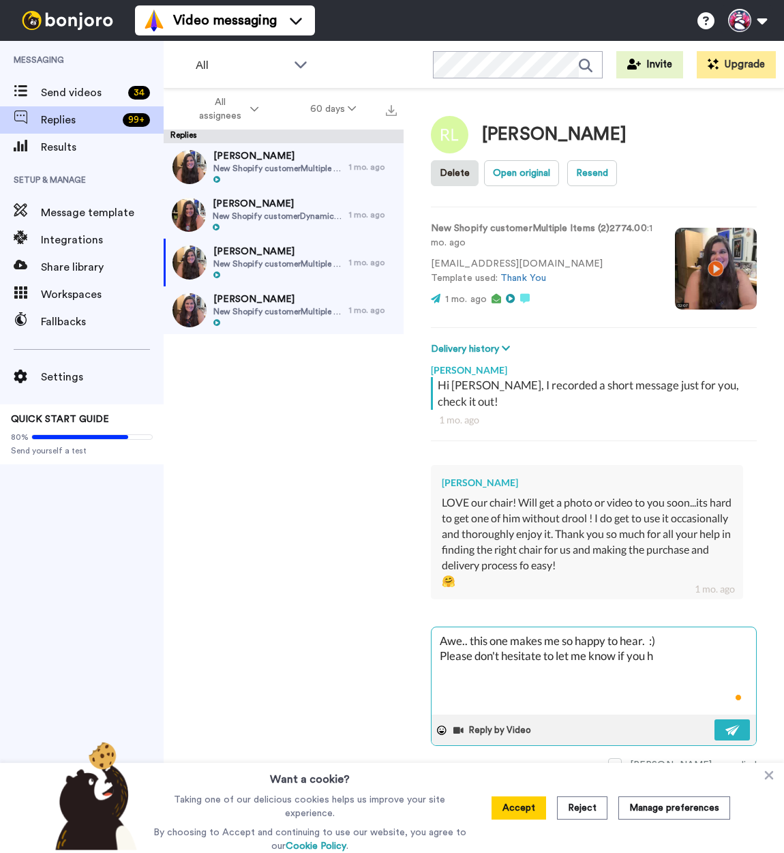
type textarea "Awe.. this one makes me so happy to hear. :) Please don't hesitate to let me kn…"
click at [738, 720] on button at bounding box center [732, 730] width 35 height 21
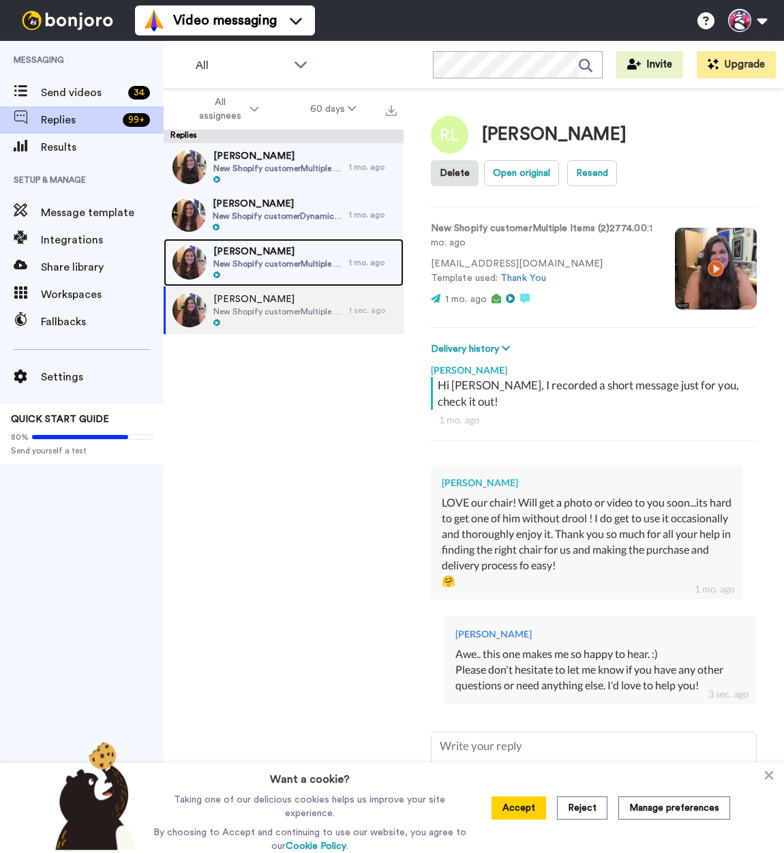
click at [248, 264] on span "New Shopify customerMultiple Items (4)3600.00" at bounding box center [278, 264] width 129 height 11
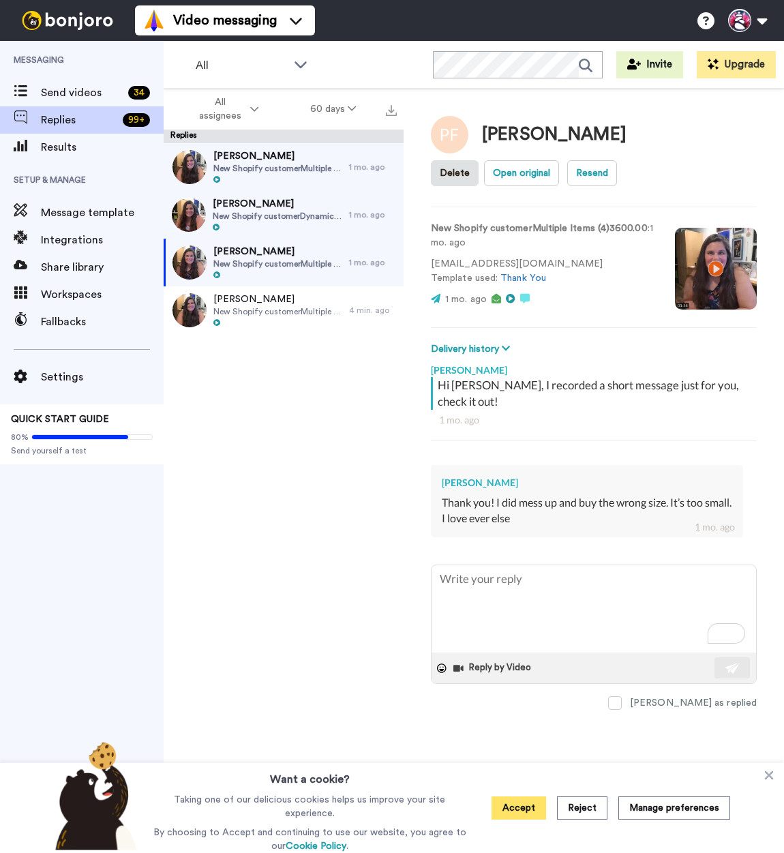
click at [507, 805] on button "Accept" at bounding box center [519, 808] width 55 height 23
